Goal: Information Seeking & Learning: Learn about a topic

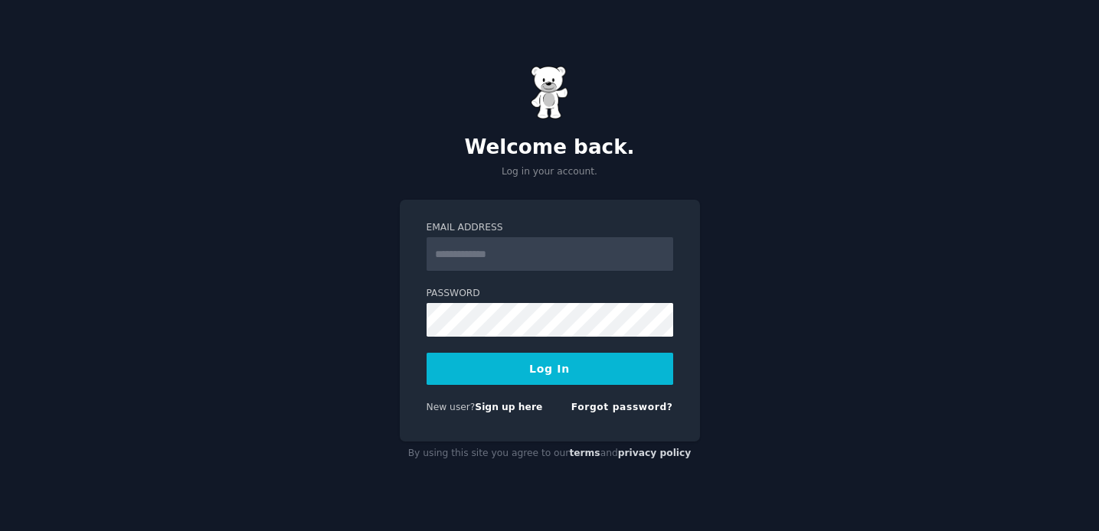
click at [468, 262] on input "Email Address" at bounding box center [550, 254] width 247 height 34
click at [427, 353] on button "Log In" at bounding box center [550, 369] width 247 height 32
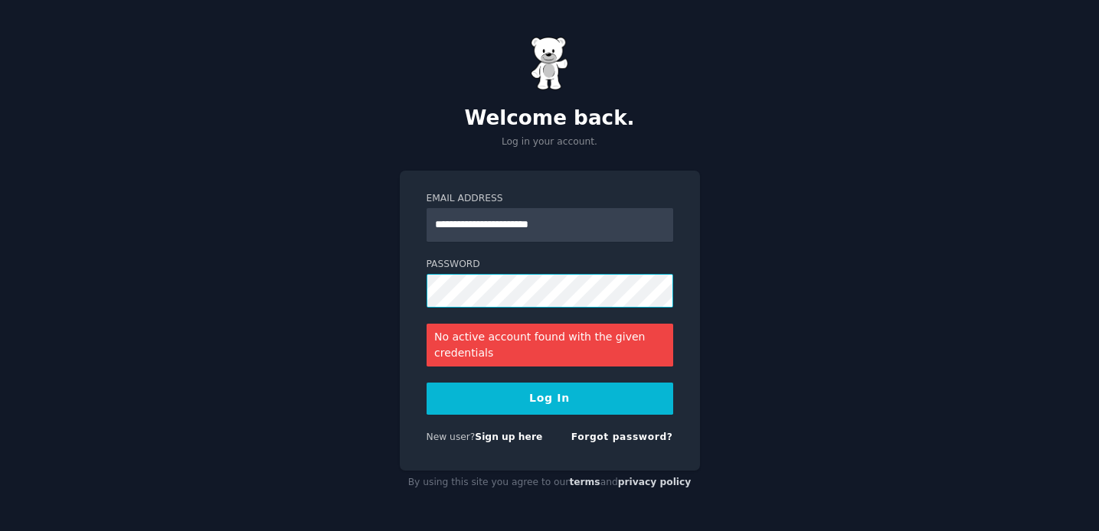
click at [427, 383] on button "Log In" at bounding box center [550, 399] width 247 height 32
click at [507, 227] on input "**********" at bounding box center [550, 225] width 247 height 34
click at [514, 227] on input "**********" at bounding box center [550, 225] width 247 height 34
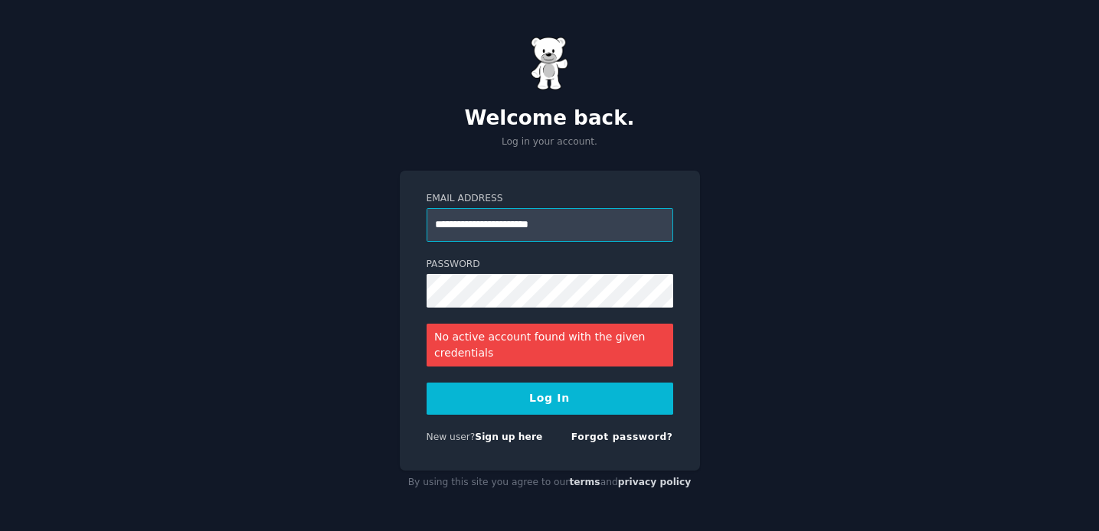
type input "**********"
click at [501, 395] on button "Log In" at bounding box center [550, 399] width 247 height 32
click at [427, 383] on button "Log In" at bounding box center [550, 399] width 247 height 32
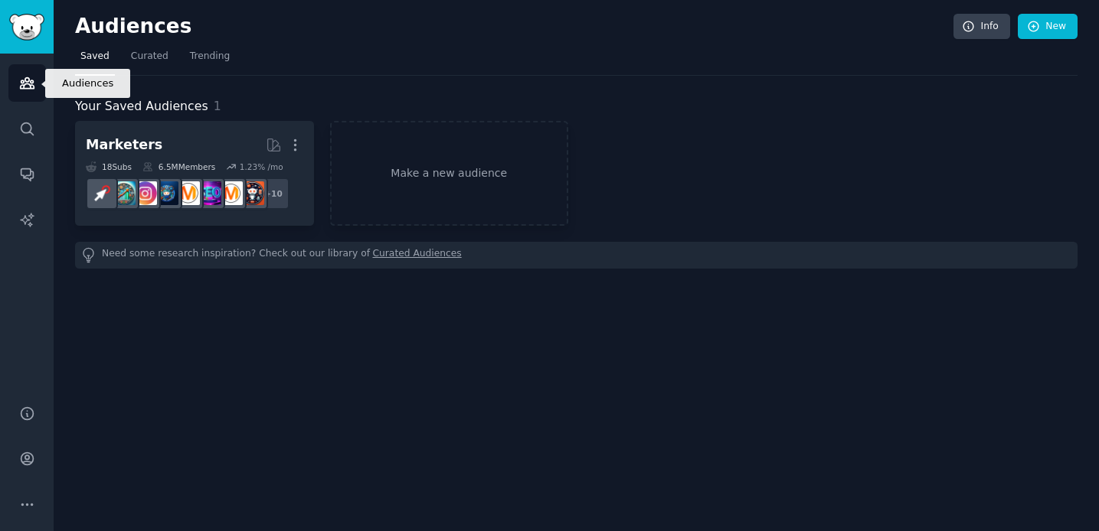
click at [25, 83] on icon "Sidebar" at bounding box center [27, 83] width 14 height 11
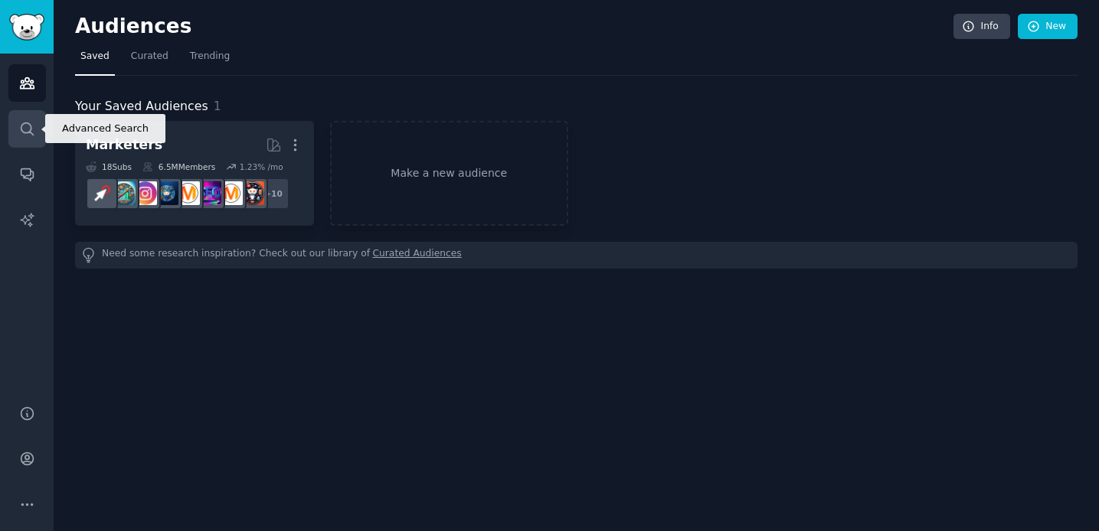
click at [18, 139] on link "Search" at bounding box center [27, 129] width 38 height 38
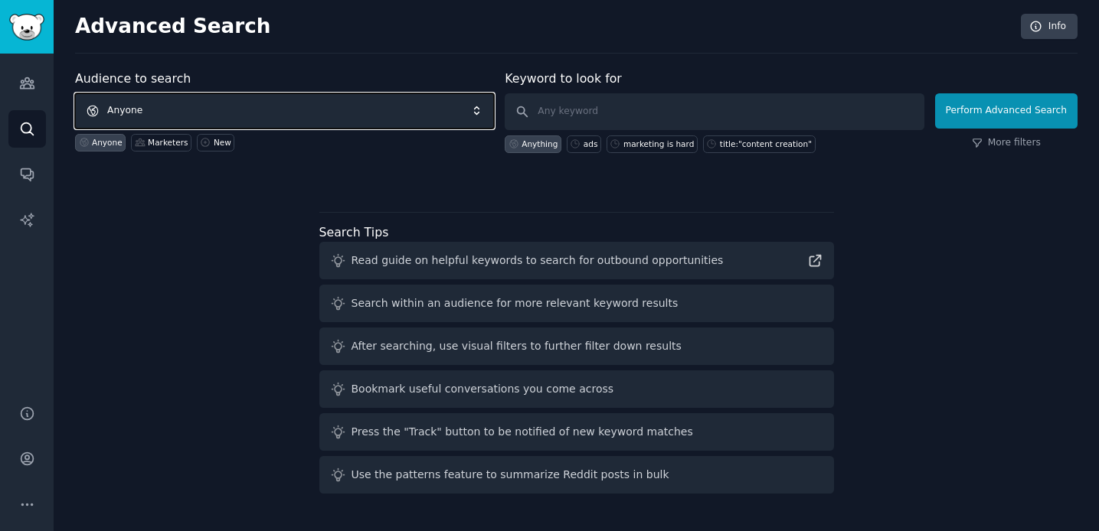
click at [181, 112] on span "Anyone" at bounding box center [284, 110] width 419 height 35
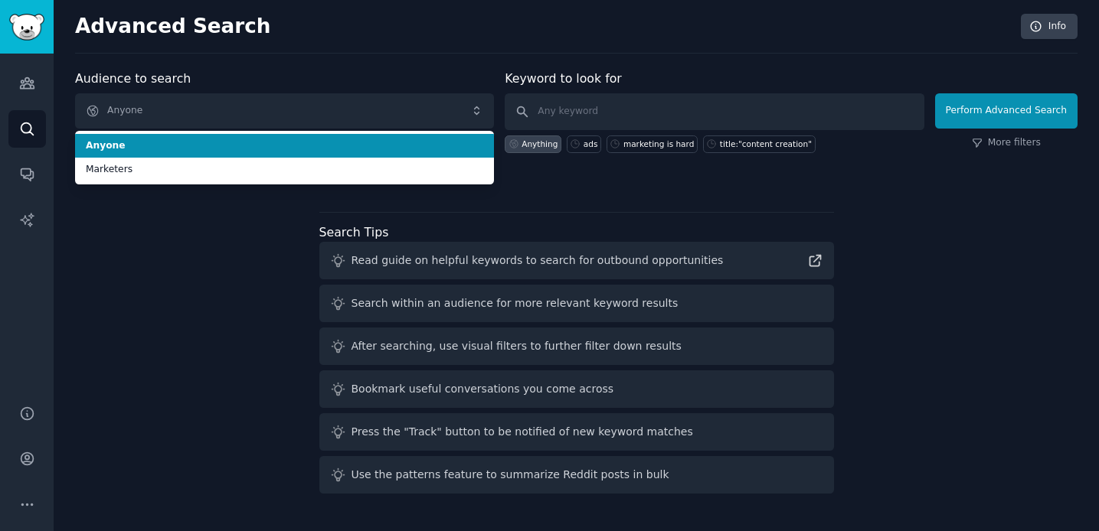
click at [152, 143] on span "Anyone" at bounding box center [284, 146] width 397 height 14
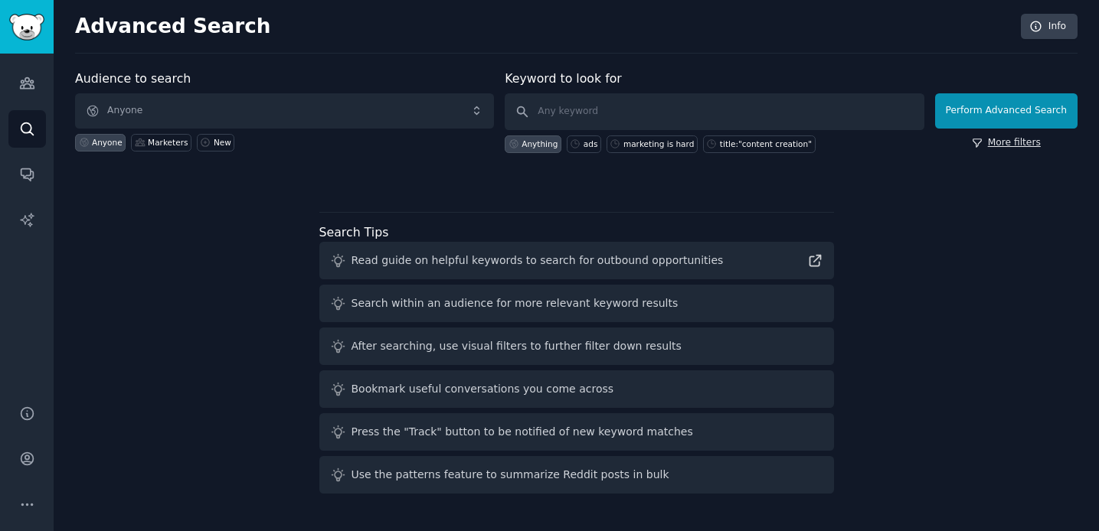
click at [1013, 146] on link "More filters" at bounding box center [1006, 143] width 69 height 14
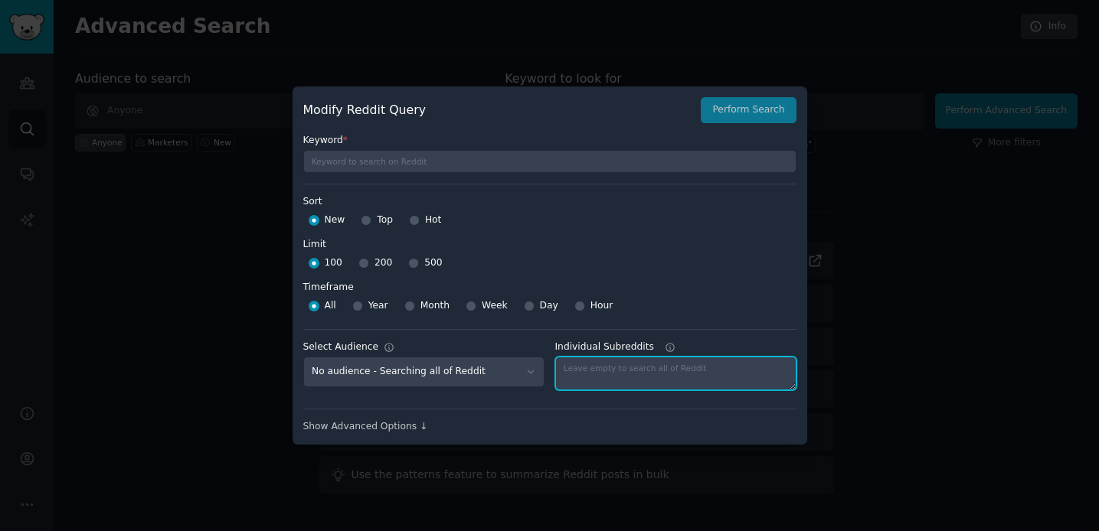
click at [609, 384] on textarea "Individual Subreddits" at bounding box center [675, 374] width 241 height 34
click at [666, 348] on icon at bounding box center [670, 347] width 8 height 8
click at [665, 357] on textarea "Individual Subreddits" at bounding box center [675, 374] width 241 height 34
click at [669, 346] on icon at bounding box center [670, 347] width 11 height 11
click at [669, 357] on textarea "Individual Subreddits" at bounding box center [675, 374] width 241 height 34
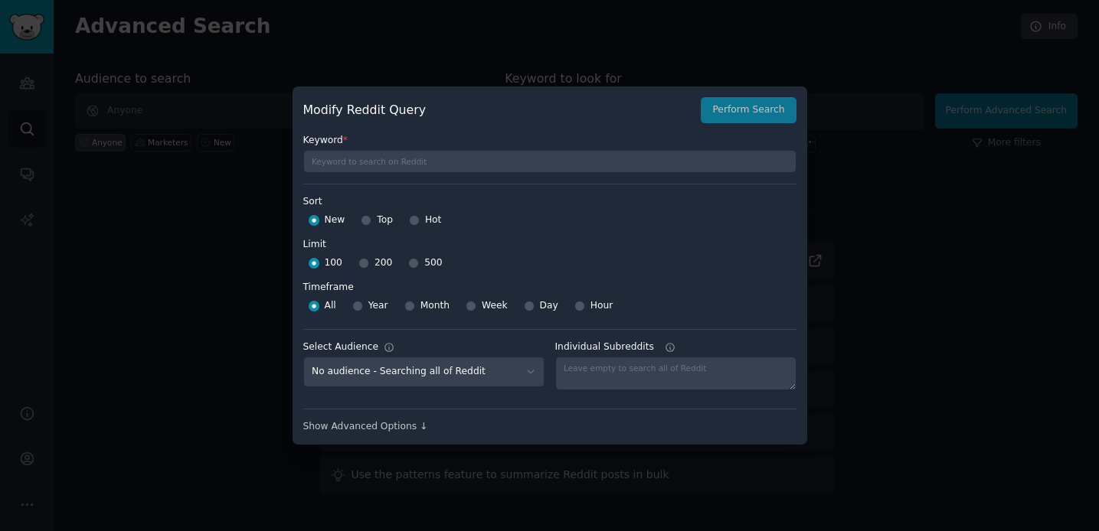
click at [695, 338] on div "Select Audience No audience - Searching all of Reddit Marketers - 18 Subreddits…" at bounding box center [549, 364] width 493 height 70
click at [607, 372] on textarea "Individual Subreddits" at bounding box center [675, 374] width 241 height 34
paste textarea "marketing, digital_marketing, advertising, ContentMarketing, socialmedia, PPC, …"
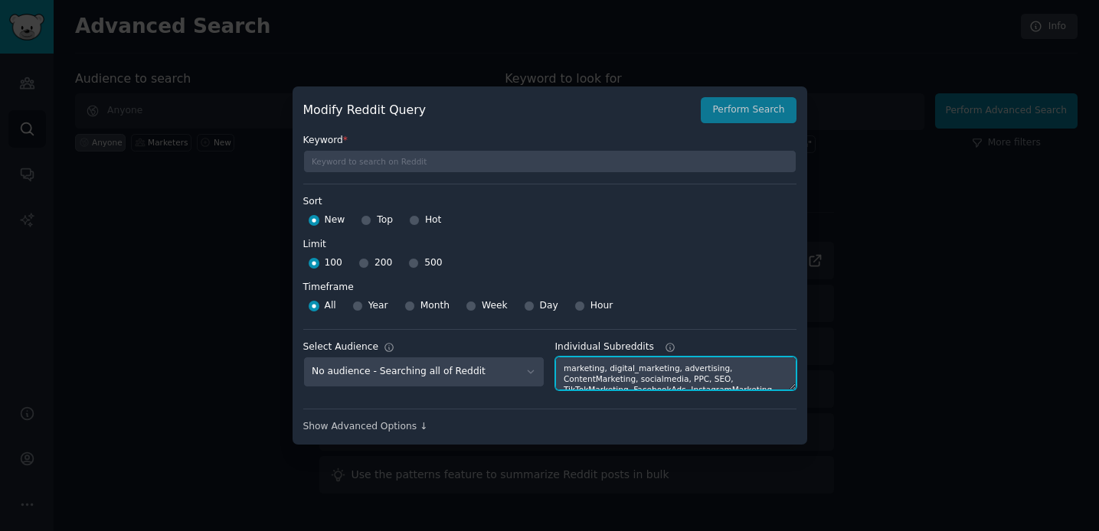
scroll to position [58, 0]
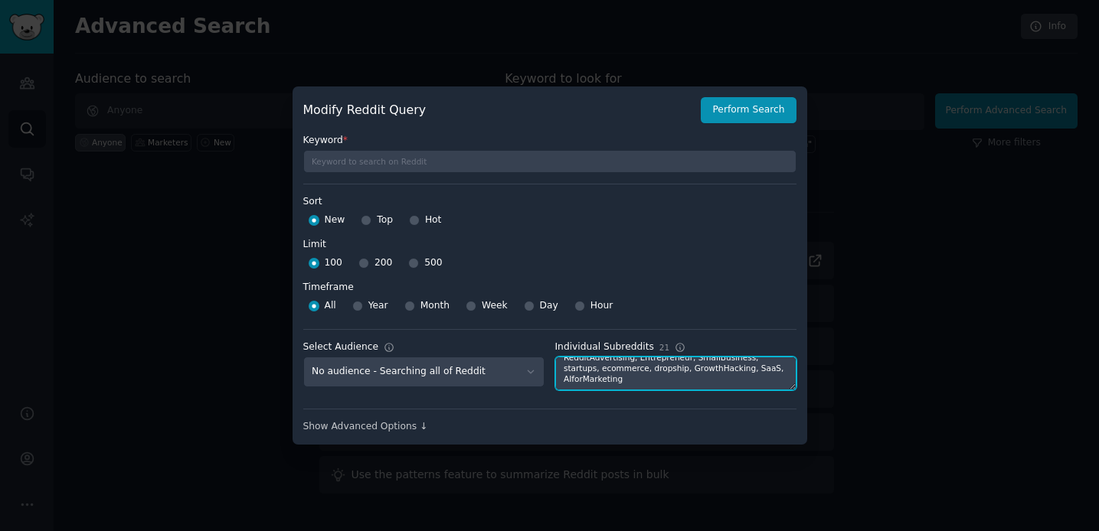
type textarea "marketing, digital_marketing, advertising, ContentMarketing, socialmedia, PPC, …"
click at [692, 291] on label "Timeframe" at bounding box center [549, 285] width 493 height 19
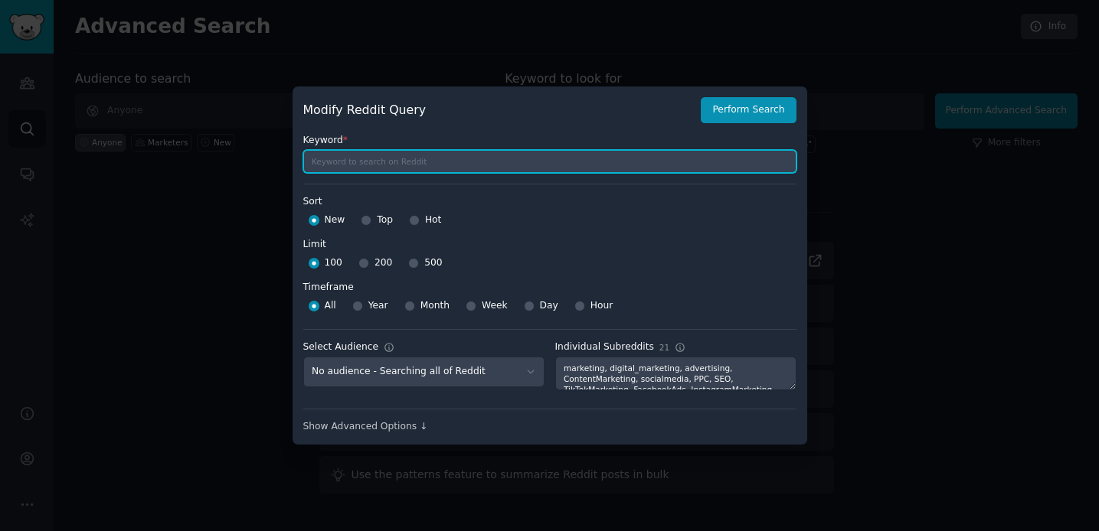
click at [478, 165] on input "text" at bounding box center [549, 161] width 493 height 23
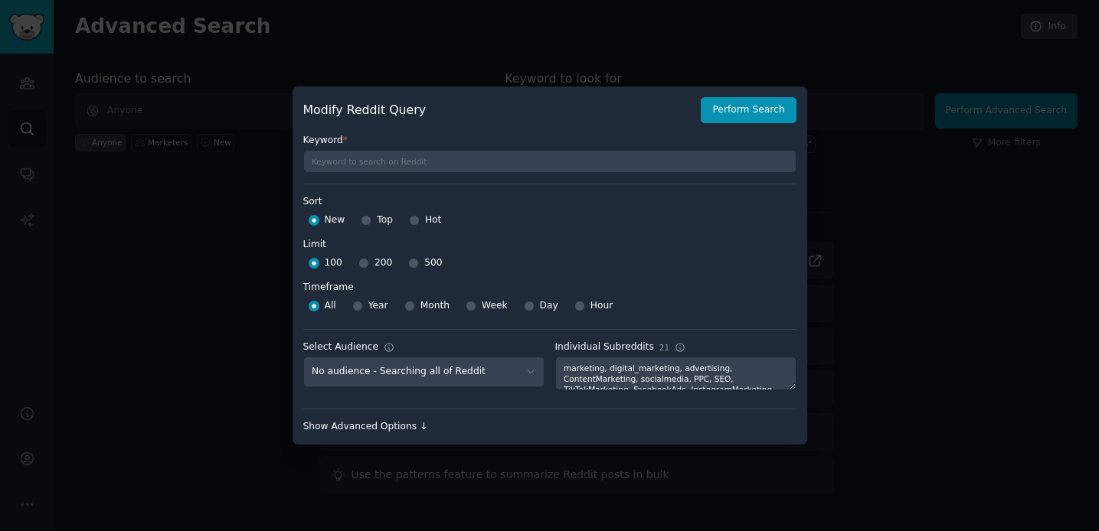
click at [409, 430] on div "Show Advanced Options ↓" at bounding box center [549, 427] width 493 height 14
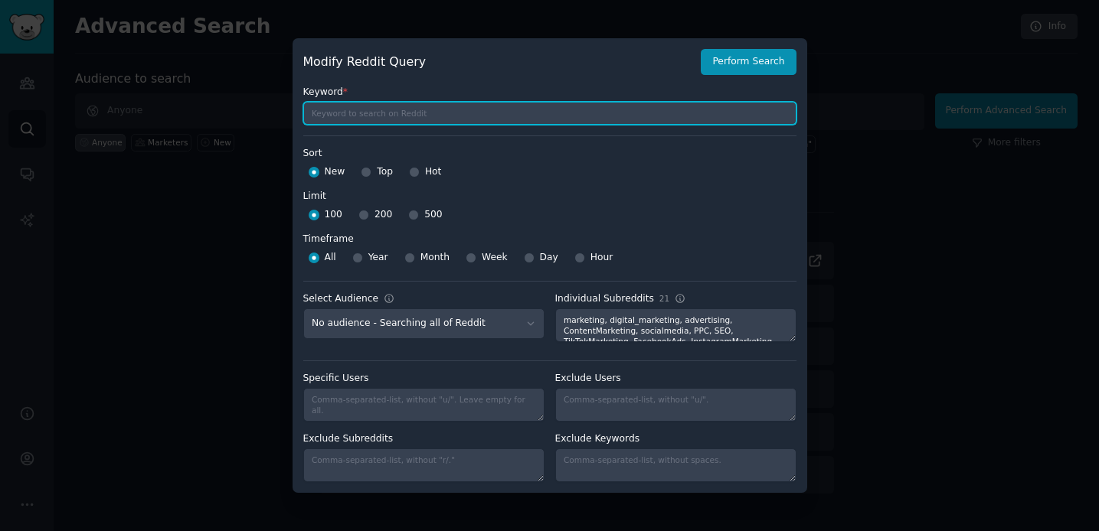
click at [359, 104] on input "text" at bounding box center [549, 113] width 493 height 23
paste input "("audience insight" OR "audience behavior" OR "audience shift" OR "consumer ins…"
type input "("audience insight" OR "audience behavior" OR "audience shift" OR "consumer ins…"
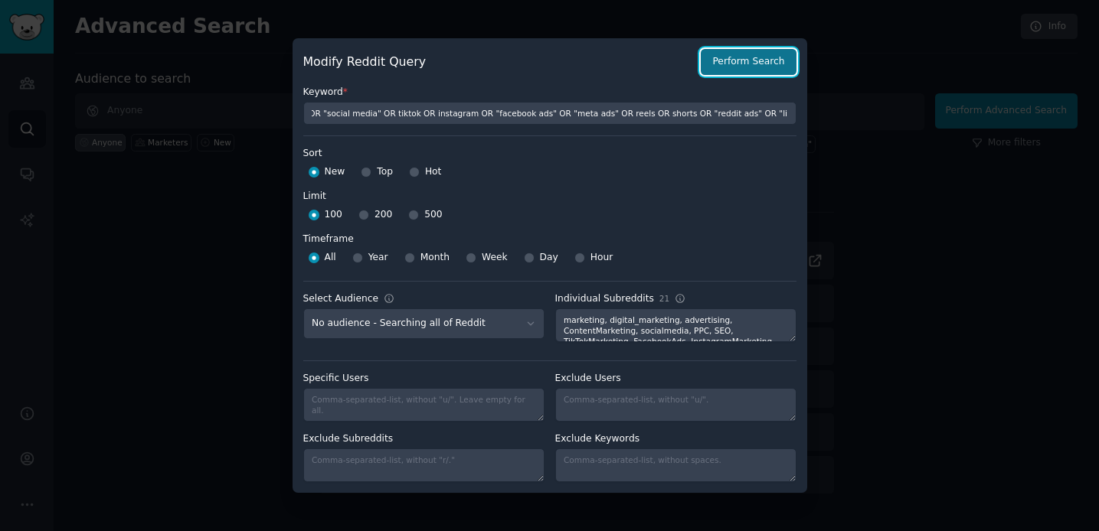
click at [740, 58] on button "Perform Search" at bounding box center [748, 62] width 95 height 26
